Goal: Transaction & Acquisition: Purchase product/service

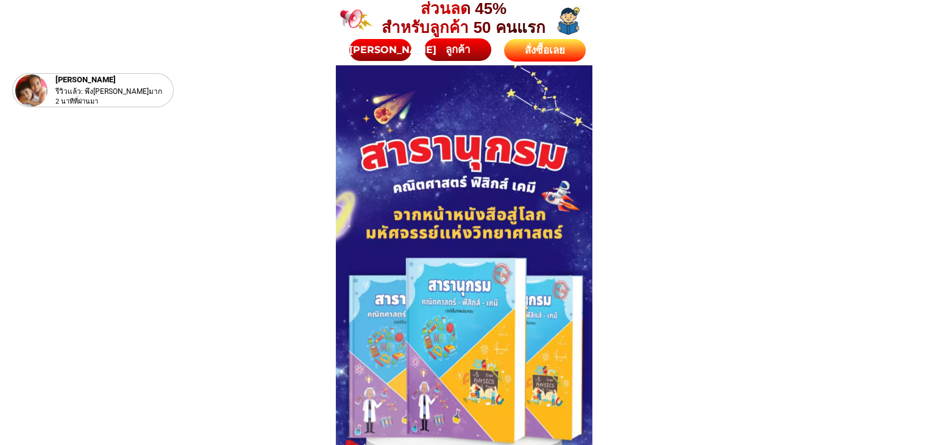
click at [546, 49] on div "สั่งซื้อเลย" at bounding box center [545, 51] width 82 height 16
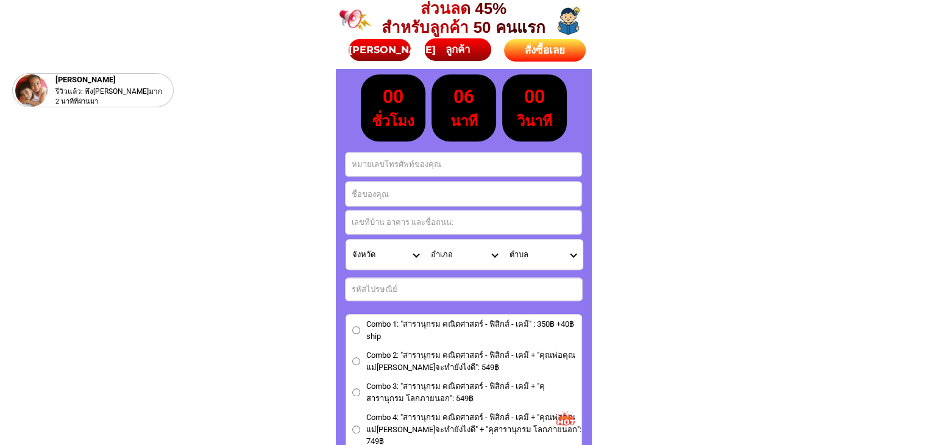
scroll to position [5394, 0]
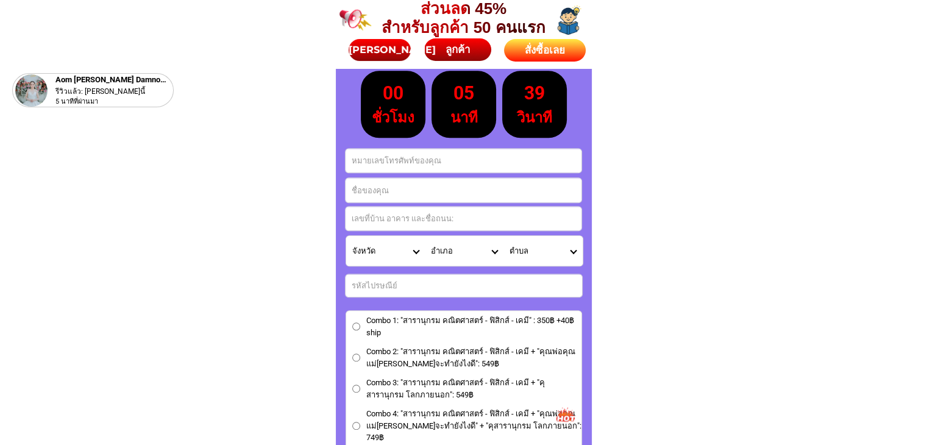
click at [395, 159] on input "Input phone_number" at bounding box center [464, 161] width 236 height 24
paste input "[PERSON_NAME]"
type input "[PERSON_NAME]"
click at [383, 191] on input "Input full_name" at bounding box center [464, 190] width 236 height 24
paste input "[PERSON_NAME]"
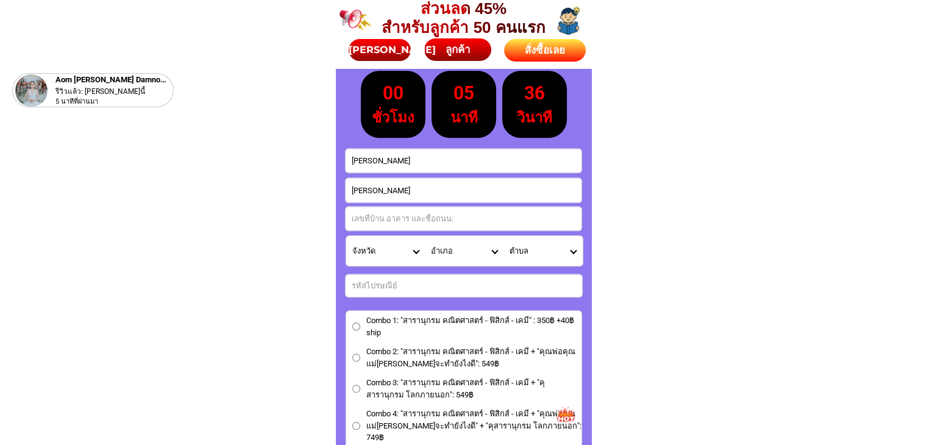
type input "[PERSON_NAME]"
drag, startPoint x: 415, startPoint y: 163, endPoint x: 258, endPoint y: 157, distance: 156.2
paste input "0872270504"
type input "0872270504"
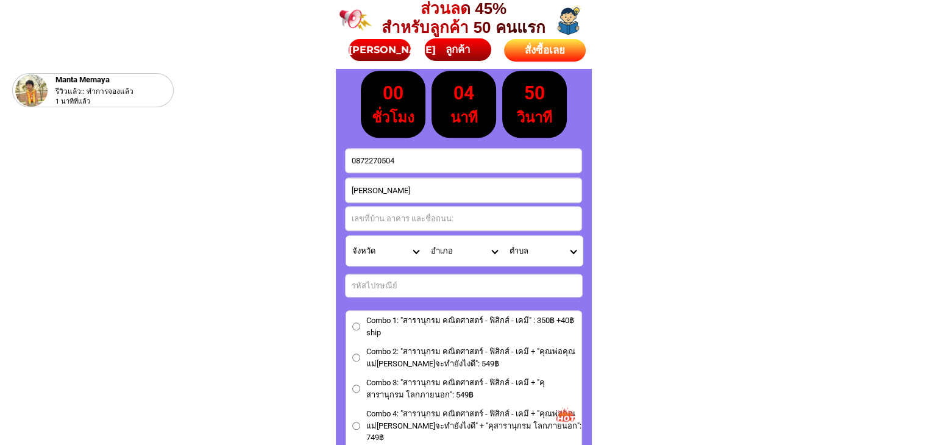
click at [389, 218] on input "Input address" at bounding box center [464, 219] width 236 height 24
paste input "0872270504"
type input "0872270504"
click at [412, 249] on select "จังหวัด กระบี่/ Krabi กรุงเทพมหานคร/ [GEOGRAPHIC_DATA] กาญจนบุรี/ [GEOGRAPHIC_D…" at bounding box center [385, 251] width 79 height 30
click at [346, 236] on select "จังหวัด กระบี่/ Krabi กรุงเทพมหานคร/ [GEOGRAPHIC_DATA] กาญจนบุรี/ [GEOGRAPHIC_D…" at bounding box center [385, 251] width 79 height 30
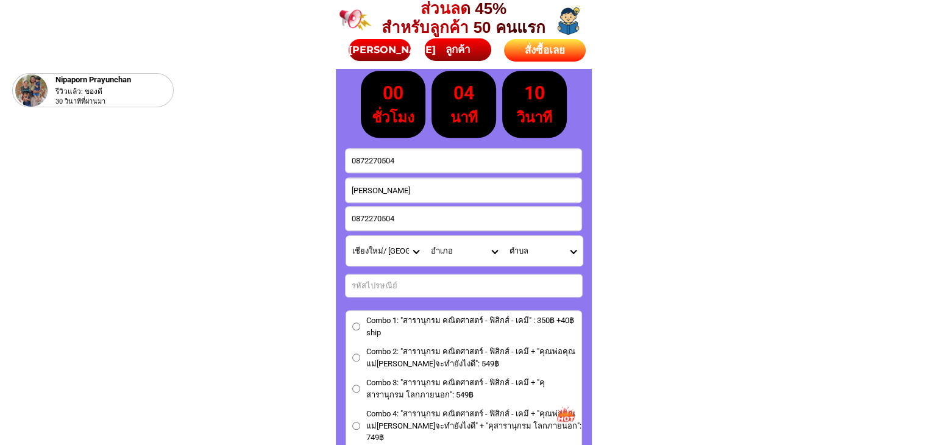
click at [407, 253] on select "จังหวัด กระบี่/ Krabi กรุงเทพมหานคร/ [GEOGRAPHIC_DATA] กาญจนบุรี/ [GEOGRAPHIC_D…" at bounding box center [385, 251] width 79 height 30
select select "66_R1908786"
click at [346, 236] on select "จังหวัด กระบี่/ Krabi กรุงเทพมหานคร/ [GEOGRAPHIC_DATA] กาญจนบุรี/ [GEOGRAPHIC_D…" at bounding box center [385, 251] width 79 height 30
click at [497, 253] on select "อำเภอ กันทรวิชัย/ Kantharawichai กุดรัง/ Kut Rang แกดำ/ Kae Dam โกสุมพิสัย/ Kos…" at bounding box center [464, 251] width 79 height 30
click at [425, 236] on select "อำเภอ กันทรวิชัย/ Kantharawichai กุดรัง/ Kut Rang แกดำ/ Kae Dam โกสุมพิสัย/ Kos…" at bounding box center [464, 251] width 79 height 30
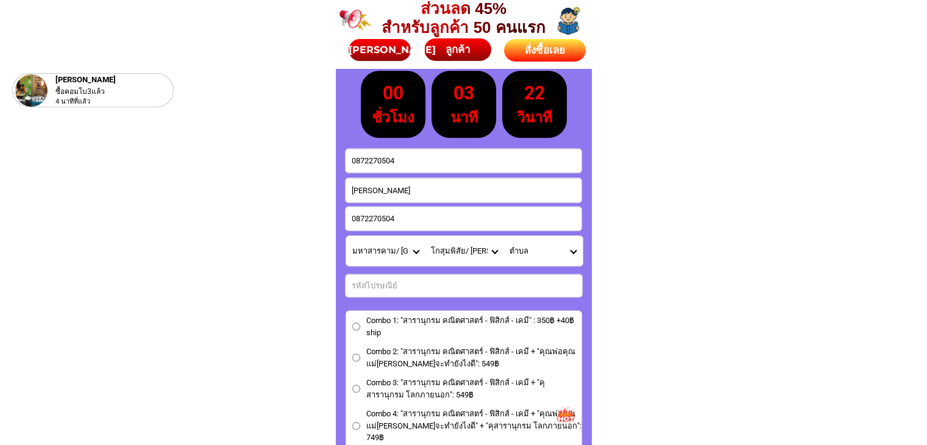
click at [567, 252] on select "ตำบล แก้งแก/ Kaeng Kae เขวาไร่/ Khwao Rai เขื่อน/ Khuean [PERSON_NAME]กลาง/ Don…" at bounding box center [543, 251] width 79 height 30
click at [568, 248] on select "ตำบล แก้งแก/ Kaeng Kae เขวาไร่/ Khwao Rai เขื่อน/ Khuean [PERSON_NAME]กลาง/ Don…" at bounding box center [543, 251] width 79 height 30
click at [568, 247] on select "ตำบล แก้งแก/ Kaeng Kae เขวาไร่/ Khwao Rai เขื่อน/ Khuean [PERSON_NAME]กลาง/ Don…" at bounding box center [543, 251] width 79 height 30
click at [496, 252] on select "อำเภอ กันทรวิชัย/ Kantharawichai กุดรัง/ Kut Rang แกดำ/ Kae Dam โกสุมพิสัย/ Kos…" at bounding box center [464, 251] width 79 height 30
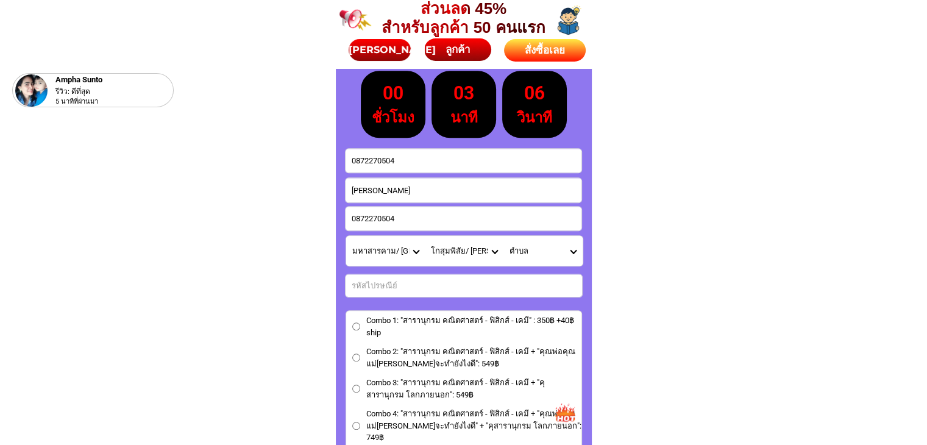
select select "66_R94"
click at [425, 236] on select "อำเภอ กันทรวิชัย/ Kantharawichai กุดรัง/ Kut Rang แกดำ/ Kae Dam โกสุมพิสัย/ Kos…" at bounding box center [464, 251] width 79 height 30
click at [573, 254] on select "ตำบล ขามป้อม/ Kham Pom แคน/ Khaen โคกสี[PERSON_NAME]/ Khok Si Thonglang งัวบา/ …" at bounding box center [543, 251] width 79 height 30
click at [576, 255] on select "ตำบล ขามป้อม/ Kham Pom แคน/ Khaen โคกสี[PERSON_NAME]/ Khok Si Thonglang งัวบา/ …" at bounding box center [543, 251] width 79 height 30
select select "66_R0003406"
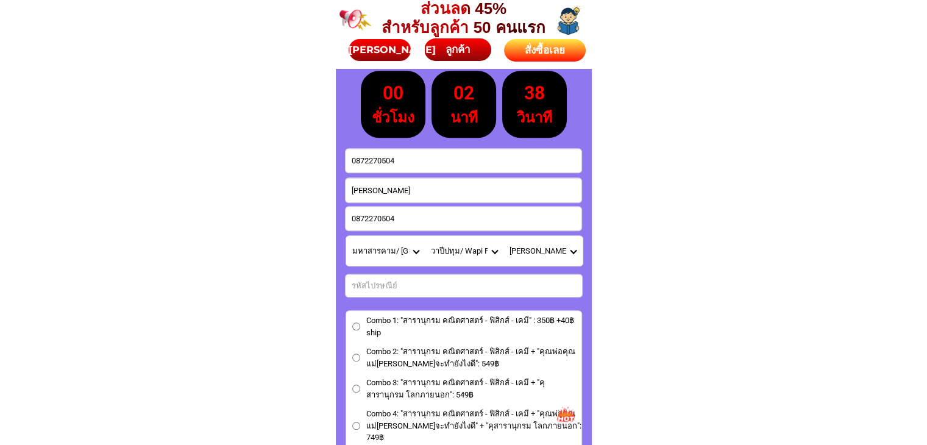
click at [504, 236] on select "ตำบล ขามป้อม/ Kham Pom แคน/ Khaen โคกสี[PERSON_NAME]/ Khok Si Thonglang งัวบา/ …" at bounding box center [543, 251] width 79 height 30
click at [418, 290] on input "Input number_input_1" at bounding box center [464, 285] width 237 height 23
click at [578, 283] on input "1" at bounding box center [464, 285] width 237 height 23
click at [578, 283] on input "2" at bounding box center [464, 285] width 237 height 23
drag, startPoint x: 370, startPoint y: 283, endPoint x: 304, endPoint y: 291, distance: 66.9
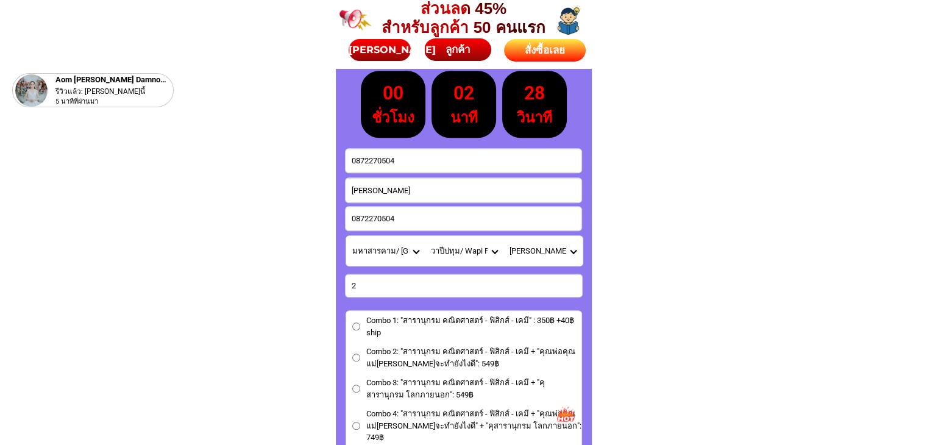
type input "44120"
click at [357, 361] on input "Combo 2: "สารานุกรม คณิตศาสตร์ - ฟิสิกส์ - เคมี + "คุณพ่อคุณแม่[PERSON_NAME]จะท…" at bounding box center [356, 358] width 8 height 8
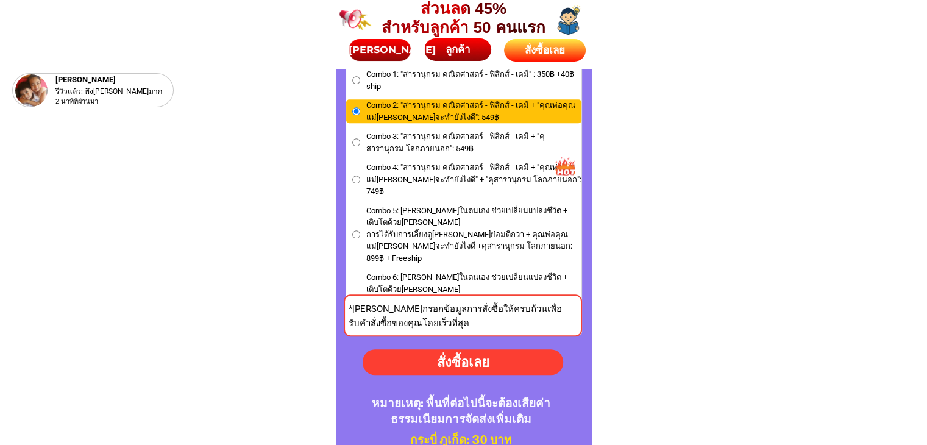
scroll to position [5699, 0]
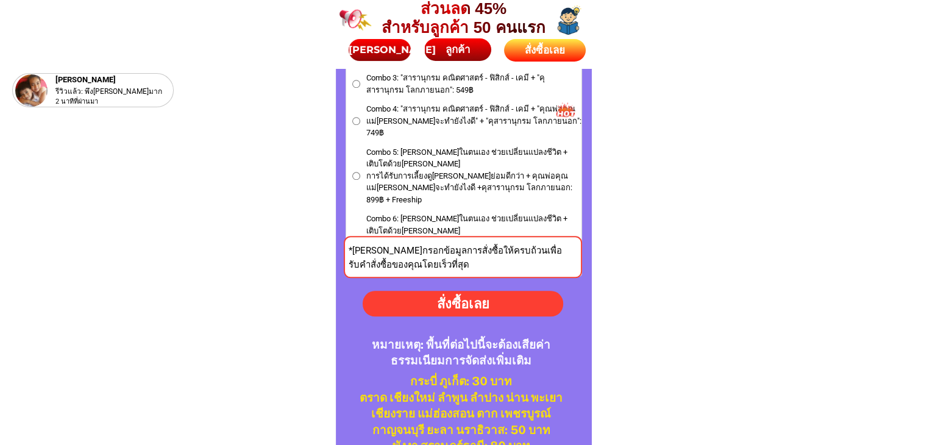
click at [453, 302] on div "สั่งซื้อเลย" at bounding box center [463, 303] width 202 height 20
radio input "true"
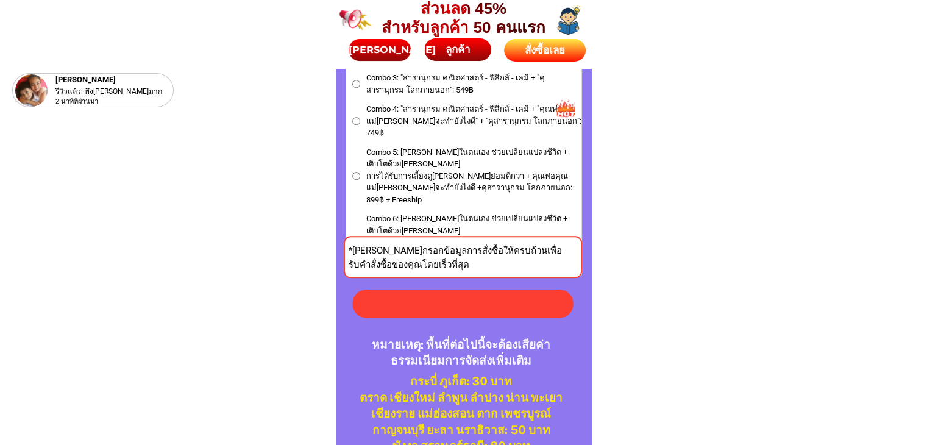
radio input "true"
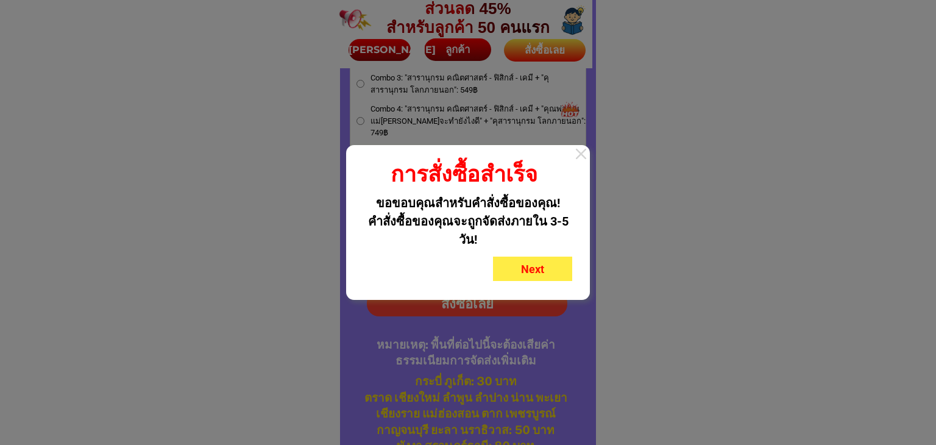
drag, startPoint x: 580, startPoint y: 155, endPoint x: 485, endPoint y: 107, distance: 106.6
click at [579, 155] on div at bounding box center [581, 154] width 18 height 18
